Goal: Check status

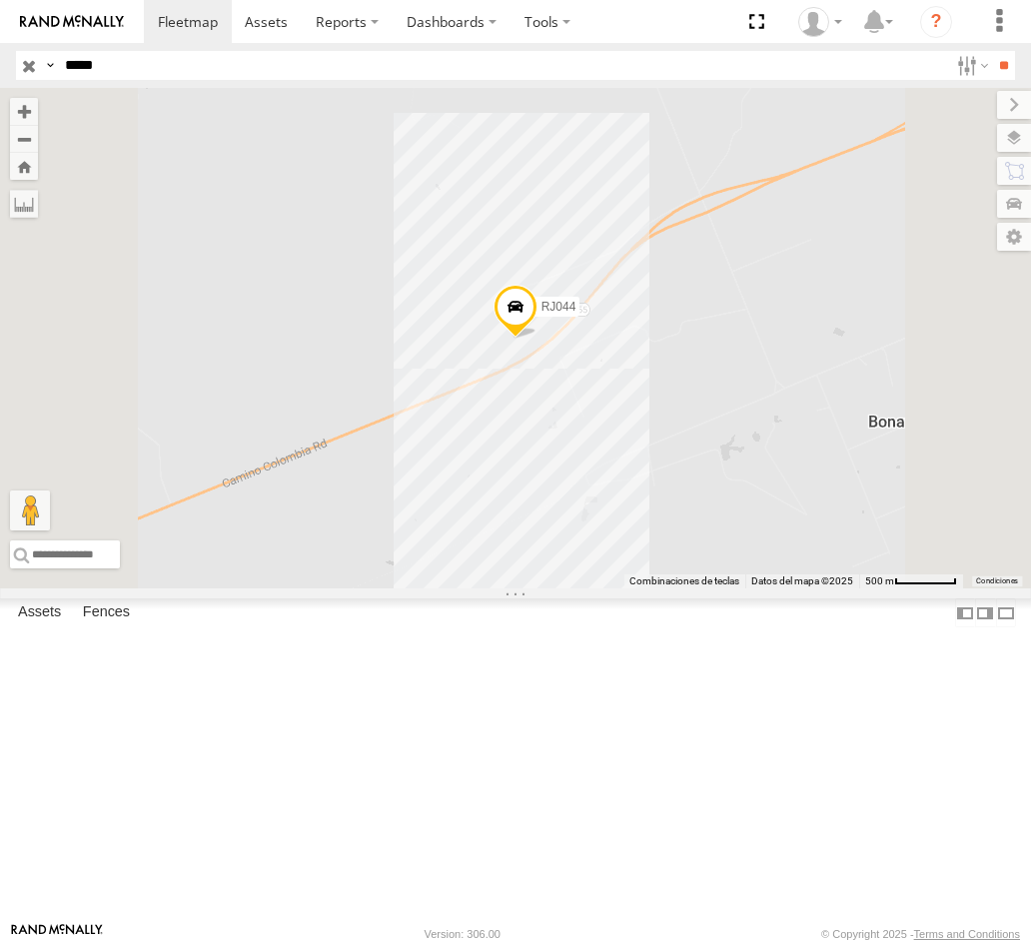
click at [0, 83] on html "Dashboards ?" at bounding box center [515, 472] width 1031 height 944
type input "*****"
click at [992, 51] on input "**" at bounding box center [1003, 65] width 23 height 29
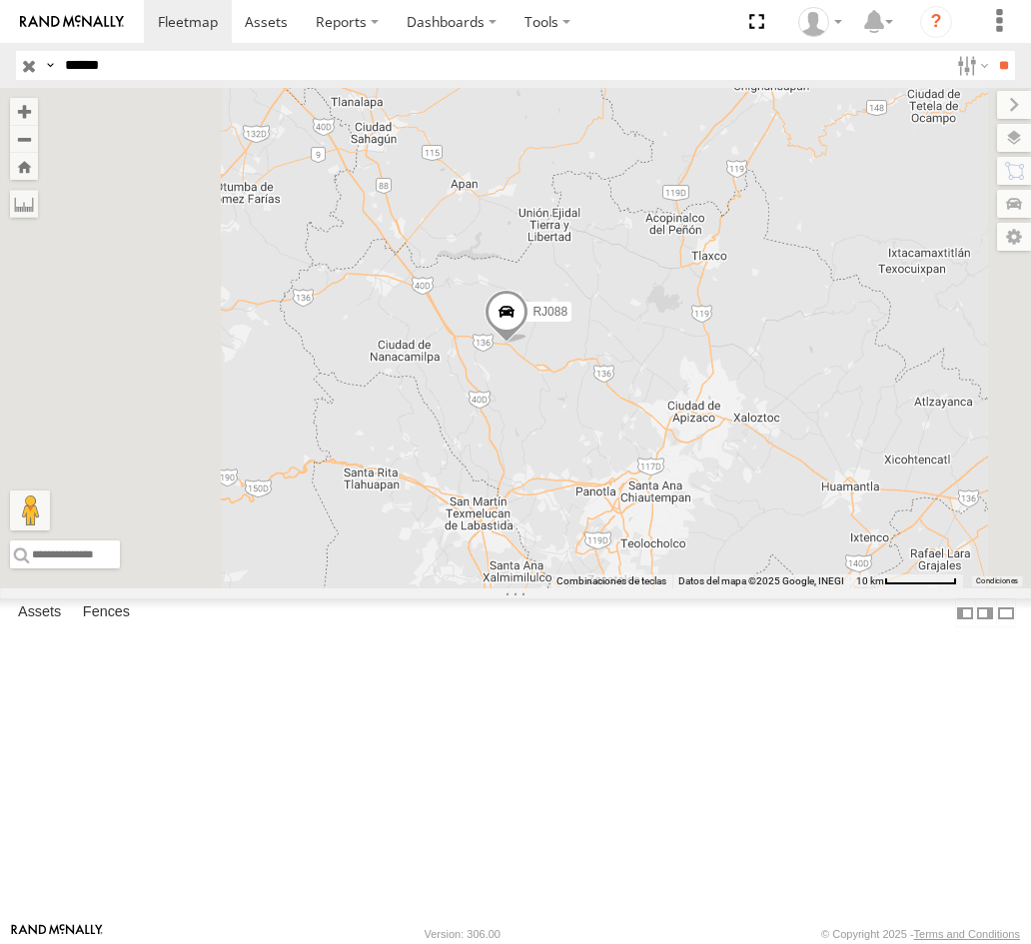
click at [528, 344] on span at bounding box center [507, 317] width 44 height 54
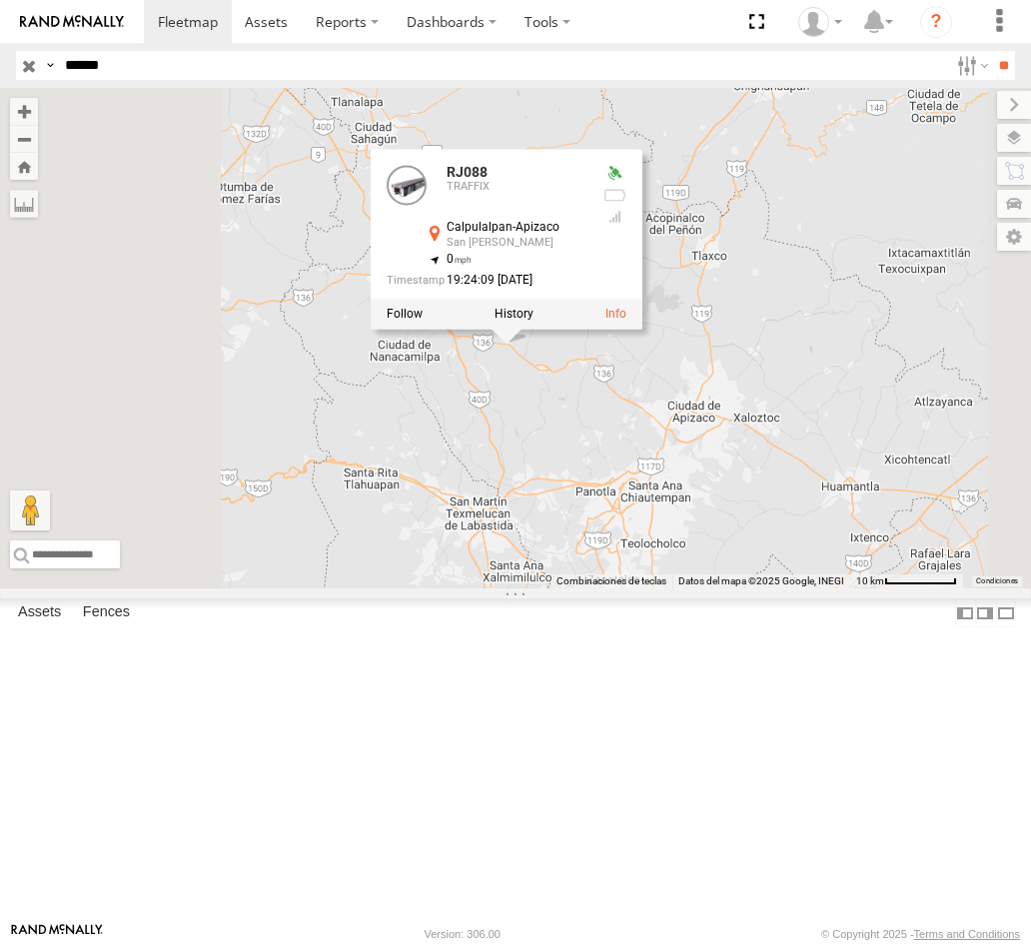
click at [767, 548] on div "RJ088 RJ088 TRAFFIX Calpulalpan-Apizaco [GEOGRAPHIC_DATA][PERSON_NAME] 19.50356…" at bounding box center [515, 338] width 1031 height 500
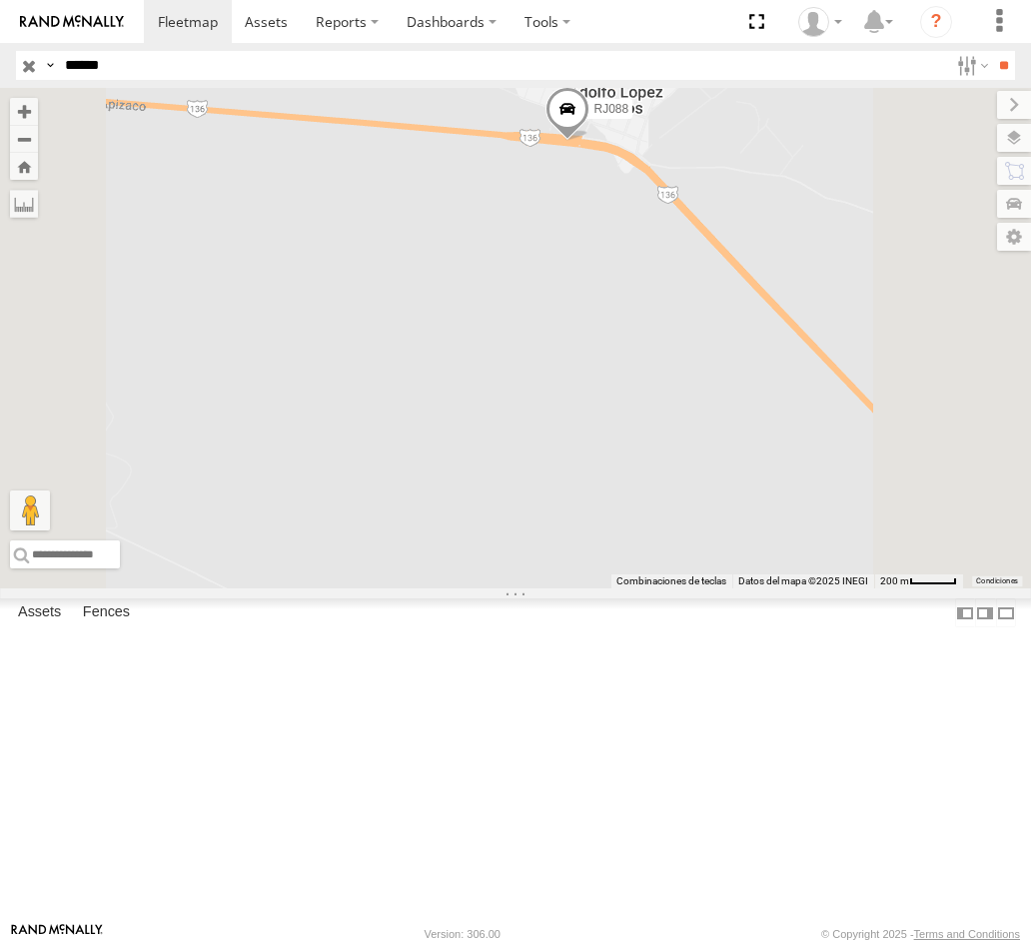
drag, startPoint x: 871, startPoint y: 342, endPoint x: 844, endPoint y: 361, distance: 33.0
click at [844, 361] on div "RJ088" at bounding box center [515, 338] width 1031 height 500
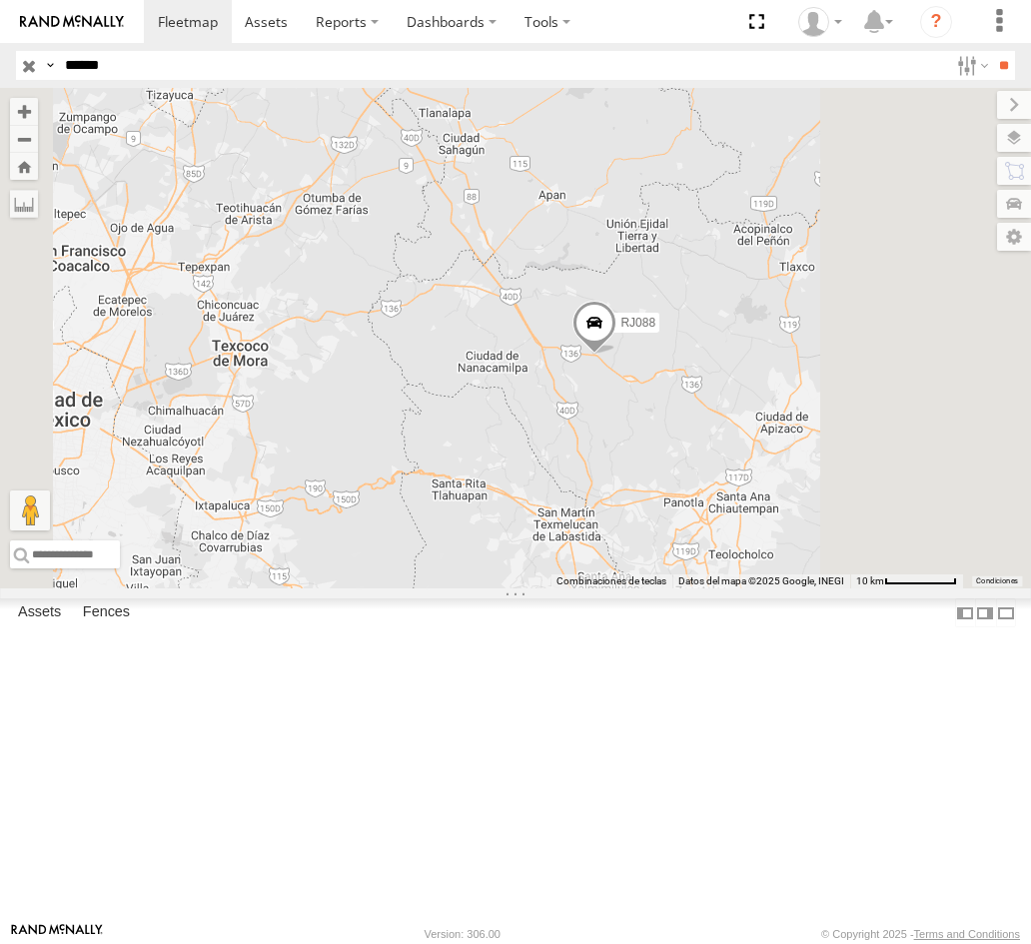
drag, startPoint x: 882, startPoint y: 556, endPoint x: 752, endPoint y: 486, distance: 148.0
click at [752, 487] on div "RJ088" at bounding box center [515, 338] width 1031 height 500
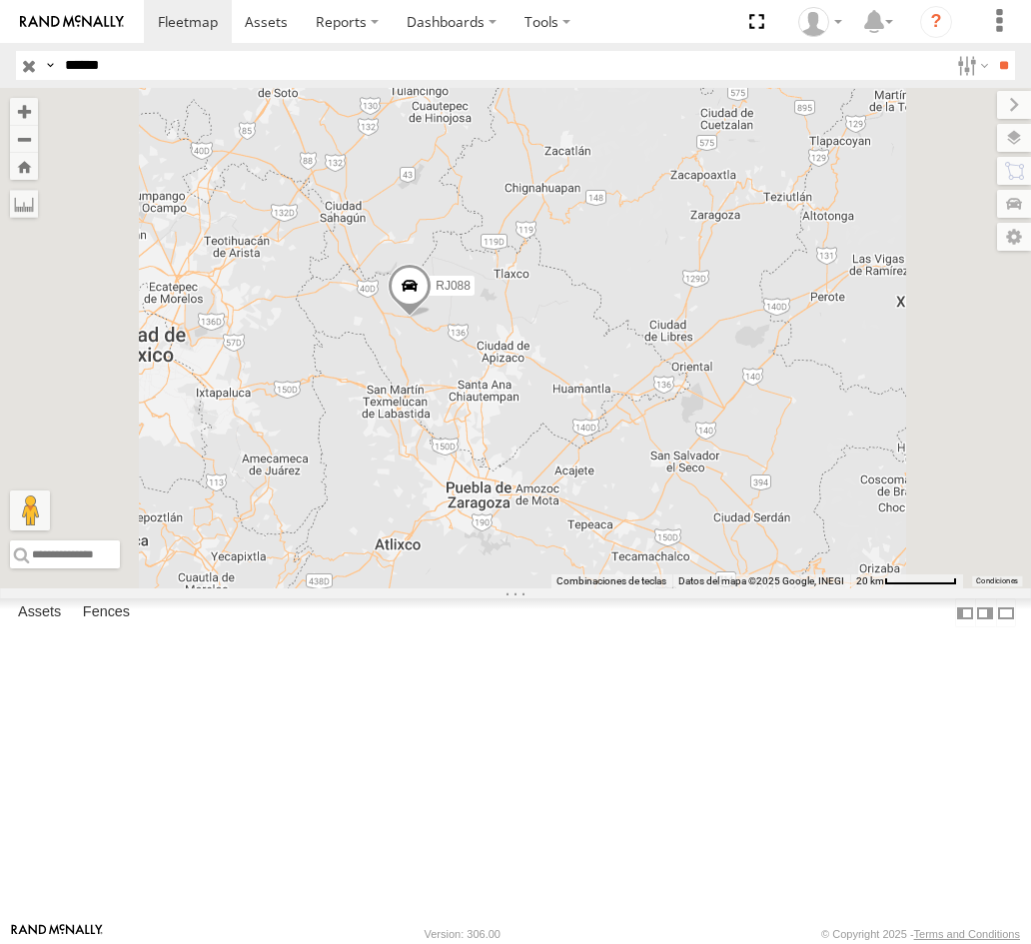
drag, startPoint x: 593, startPoint y: 528, endPoint x: 643, endPoint y: 523, distance: 50.2
click at [640, 523] on div "RJ088" at bounding box center [515, 338] width 1031 height 500
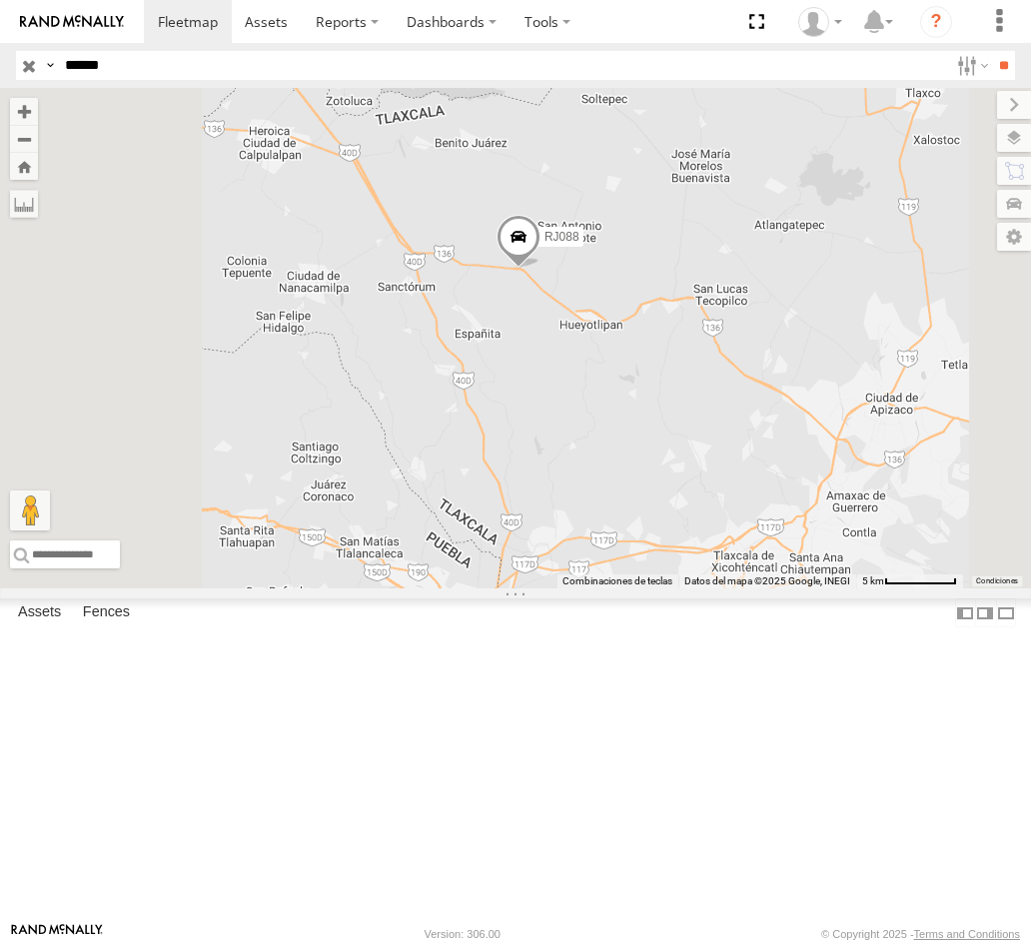
drag, startPoint x: 647, startPoint y: 462, endPoint x: 764, endPoint y: 499, distance: 122.6
click at [764, 499] on div "RJ088" at bounding box center [515, 338] width 1031 height 500
